Goal: Use online tool/utility

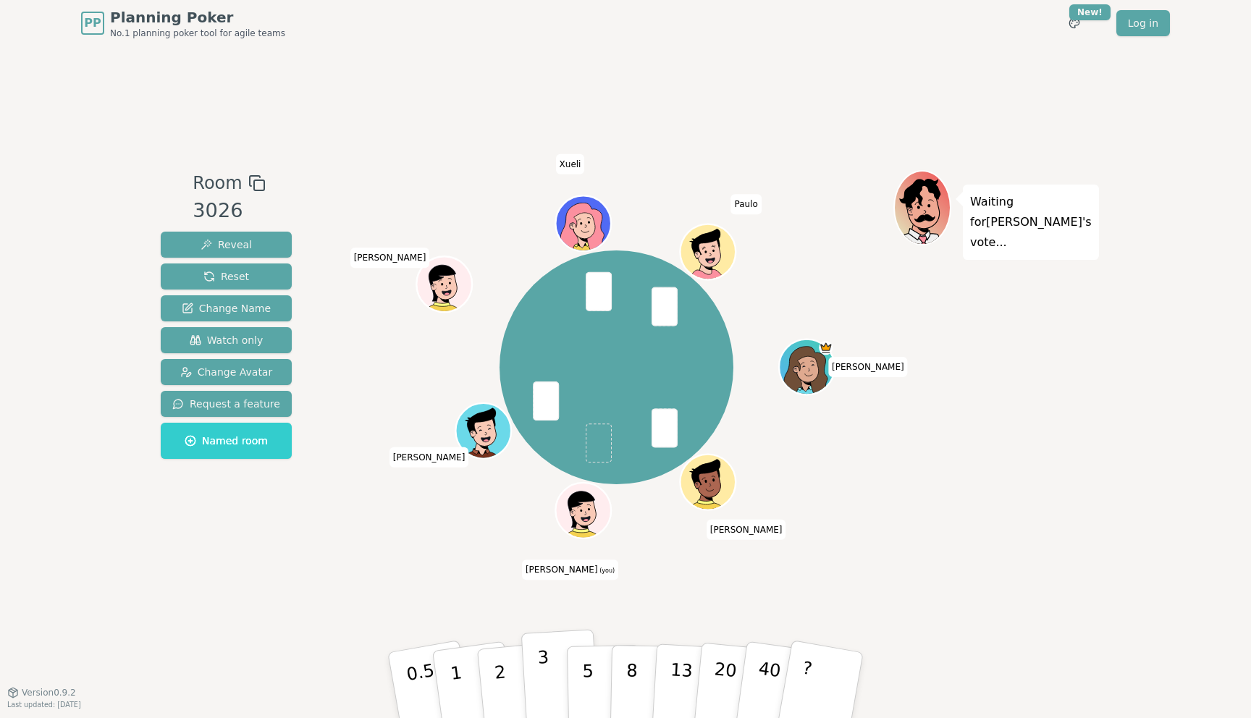
click at [533, 673] on button "3" at bounding box center [560, 685] width 79 height 113
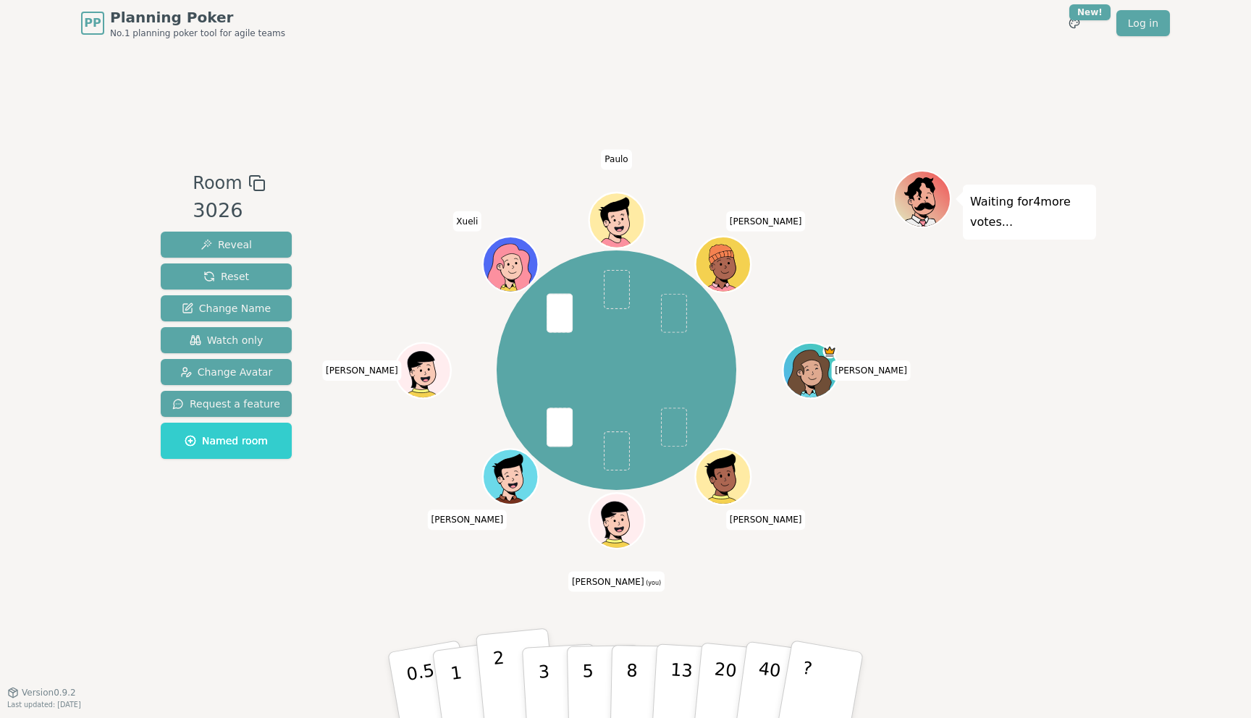
click at [502, 674] on p "2" at bounding box center [501, 687] width 19 height 79
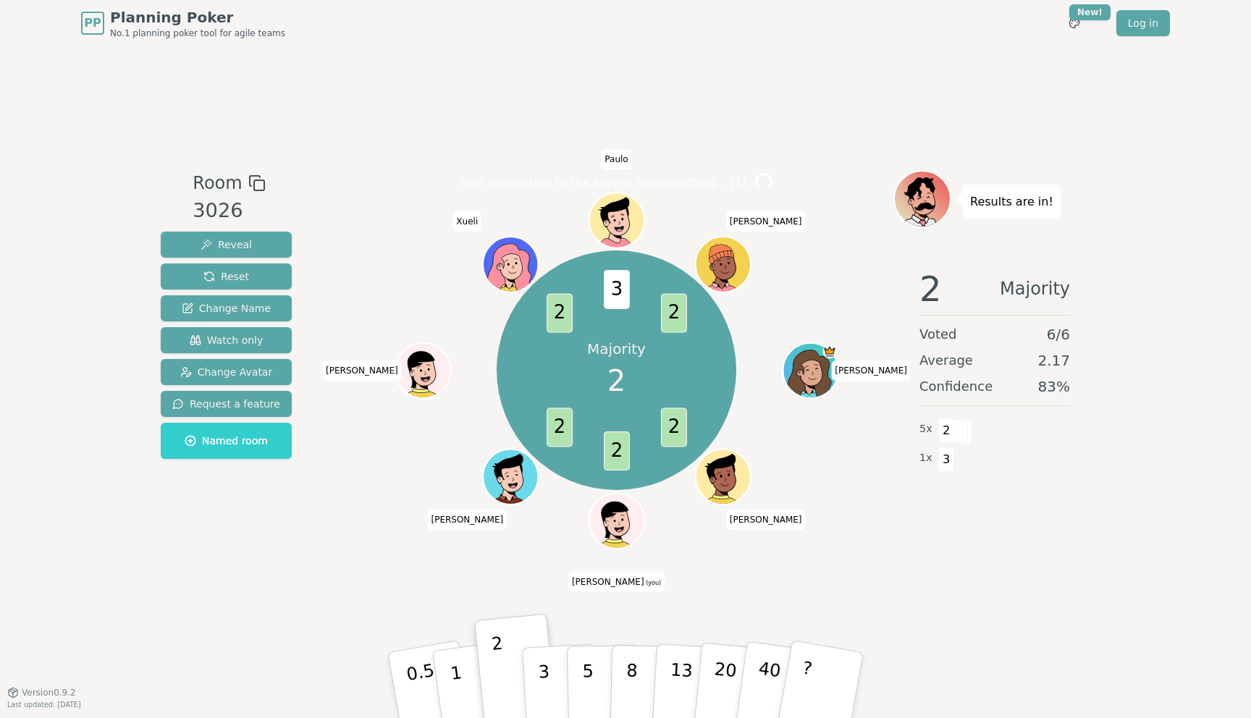
click at [539, 562] on div "Lost connection to the server. Reconnecting... ( 1 ) Majority 2 2 2 2 2 3 2 [PE…" at bounding box center [616, 369] width 554 height 398
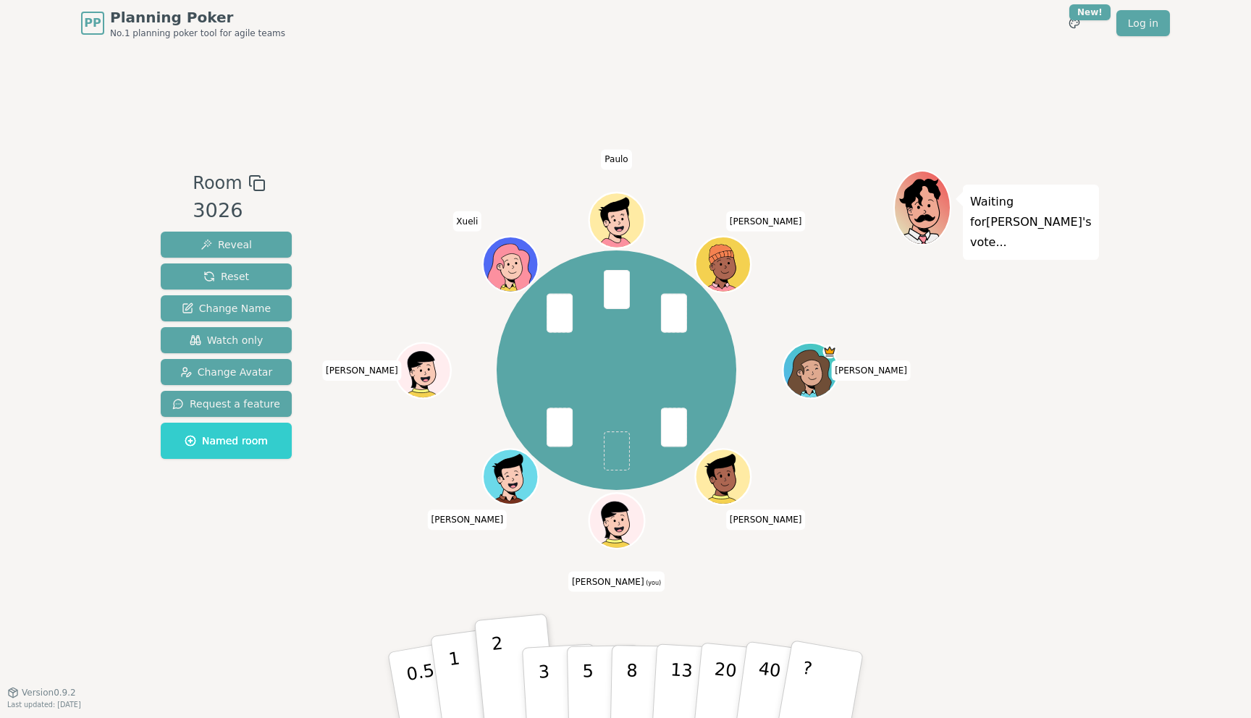
click at [470, 673] on button "1" at bounding box center [473, 685] width 86 height 117
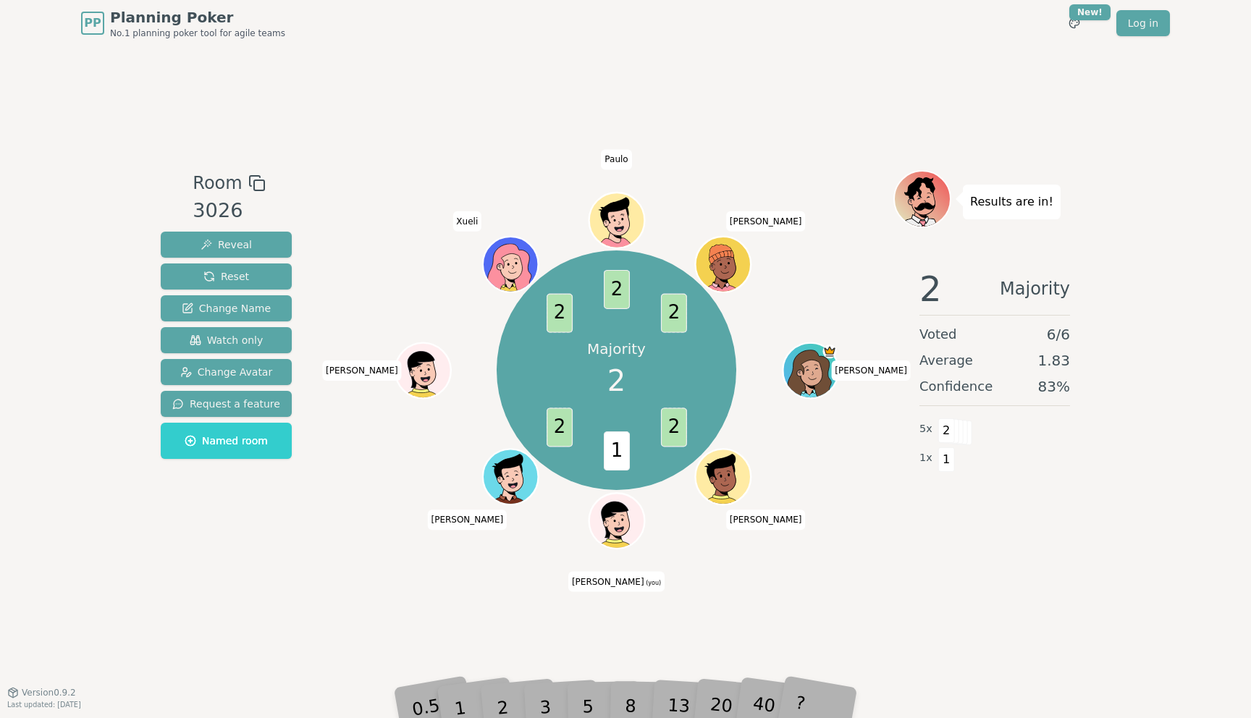
click at [489, 717] on div "PP Planning Poker No.1 planning poker tool for agile teams Toggle theme New! Lo…" at bounding box center [625, 359] width 1251 height 718
click at [487, 706] on div "1" at bounding box center [474, 685] width 50 height 56
click at [502, 706] on div "2" at bounding box center [517, 685] width 48 height 54
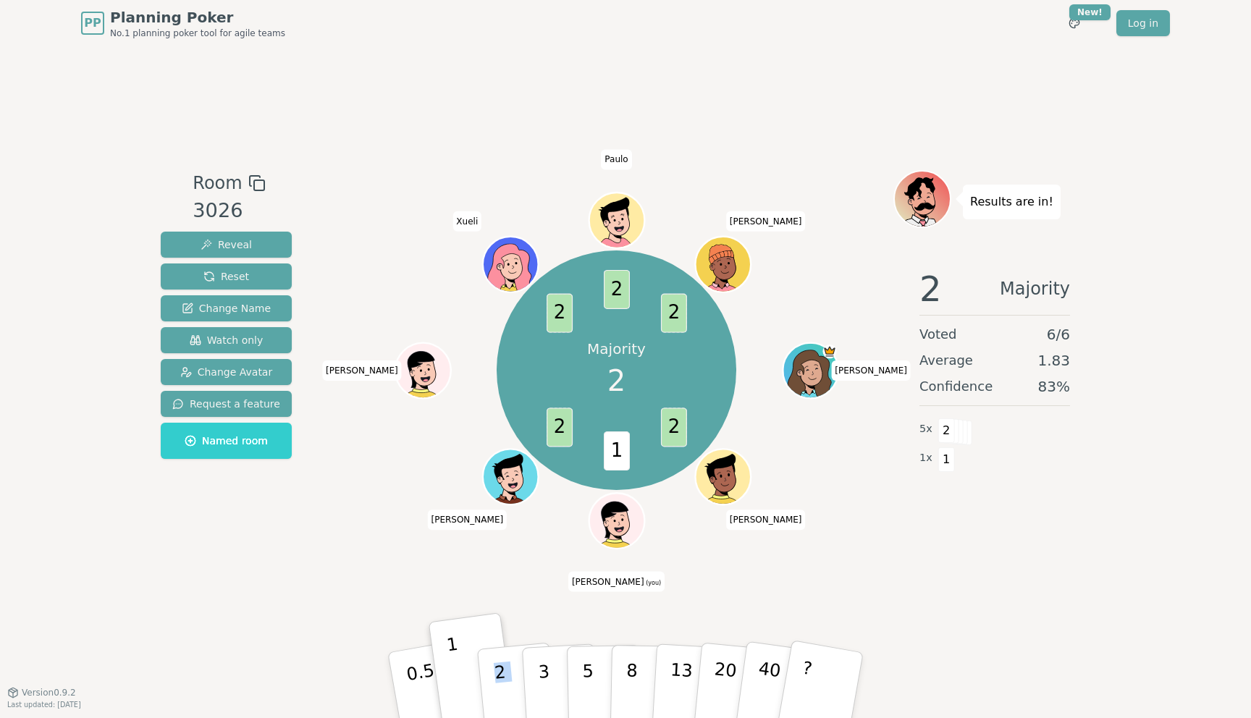
click at [502, 706] on p "2" at bounding box center [503, 701] width 19 height 79
